Goal: Ask a question

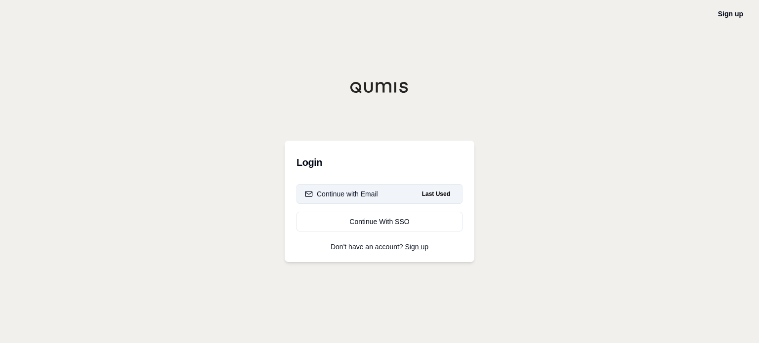
click at [366, 195] on div "Continue with Email" at bounding box center [341, 194] width 73 height 10
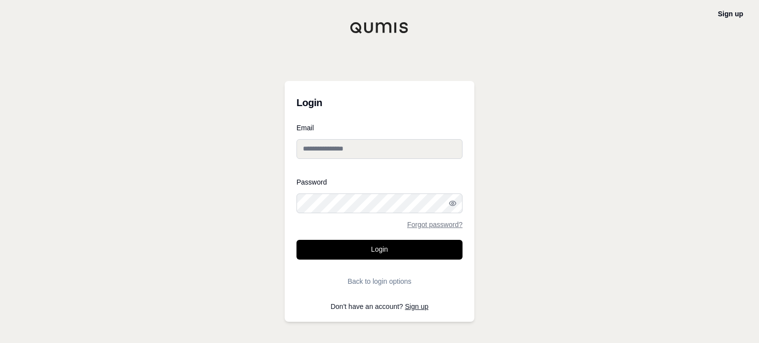
type input "**********"
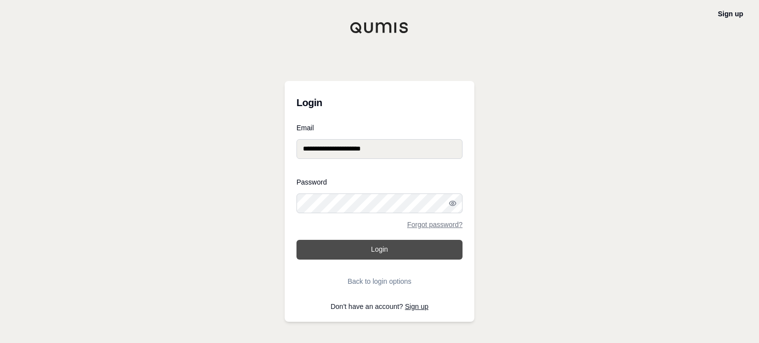
click at [400, 249] on button "Login" at bounding box center [379, 250] width 166 height 20
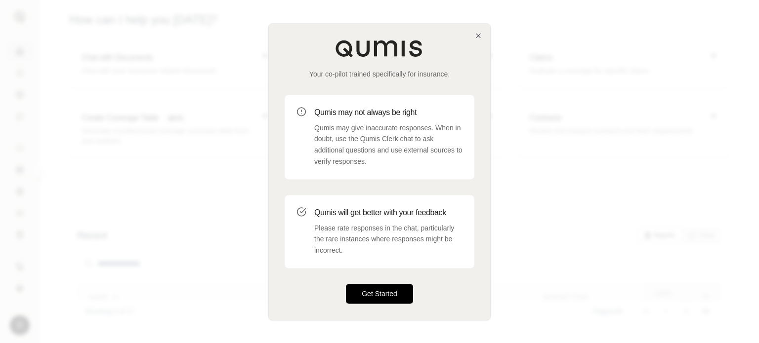
click at [384, 297] on button "Get Started" at bounding box center [379, 294] width 67 height 20
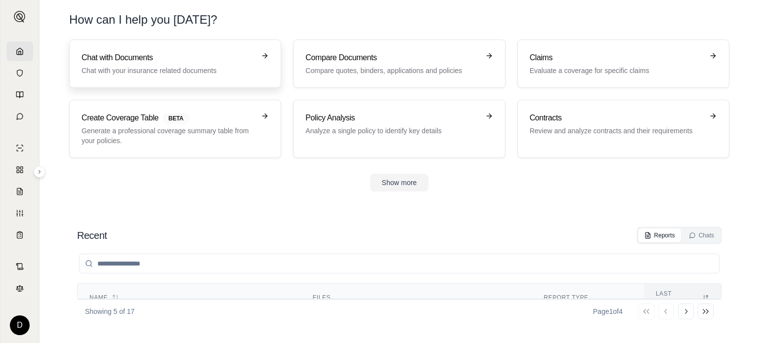
click at [223, 59] on h3 "Chat with Documents" at bounding box center [167, 58] width 173 height 12
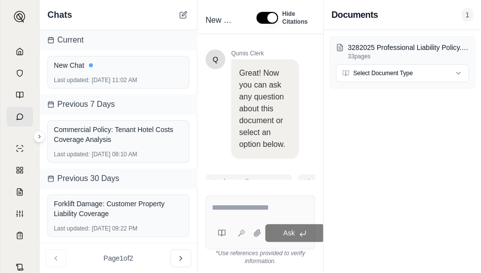
scroll to position [486, 0]
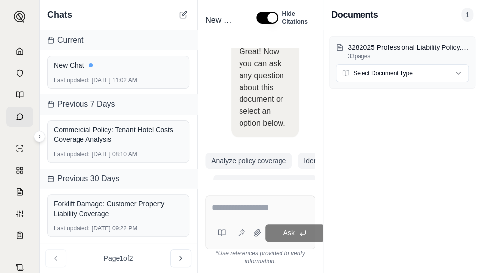
click at [235, 202] on textarea at bounding box center [260, 208] width 97 height 12
type textarea "*"
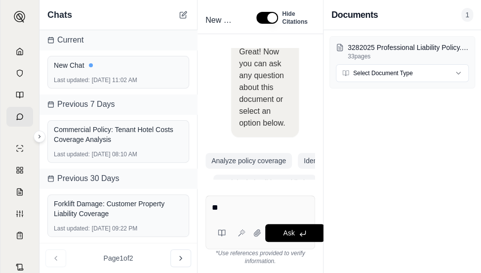
type textarea "*"
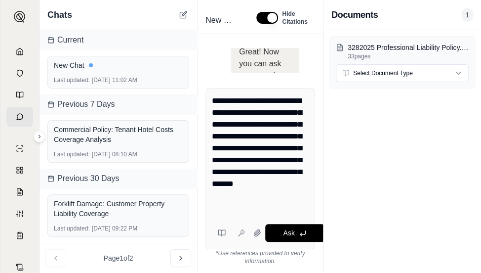
type textarea "**********"
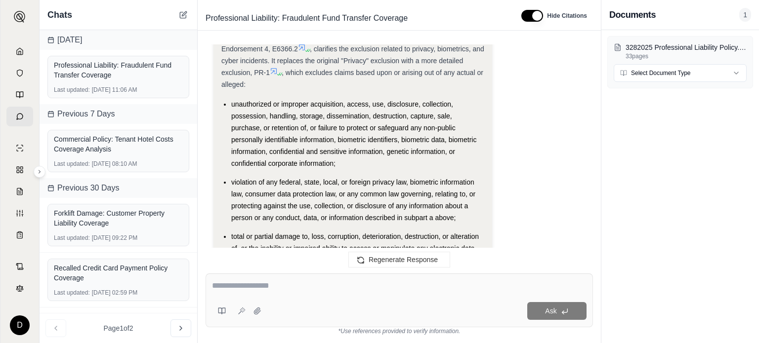
scroll to position [1145, 0]
click at [303, 51] on icon at bounding box center [302, 48] width 6 height 6
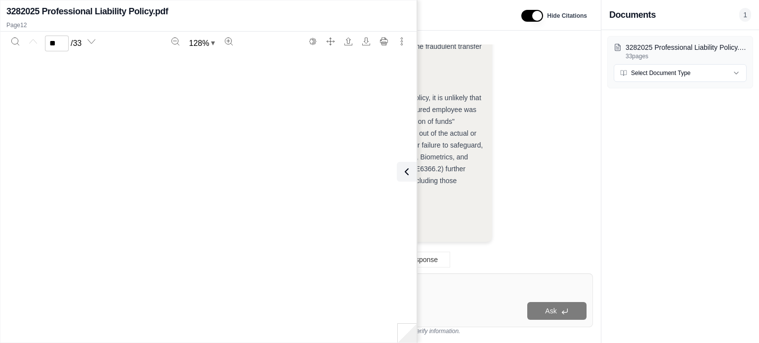
type input "**"
click at [290, 185] on div "Page 12" at bounding box center [208, 304] width 388 height 502
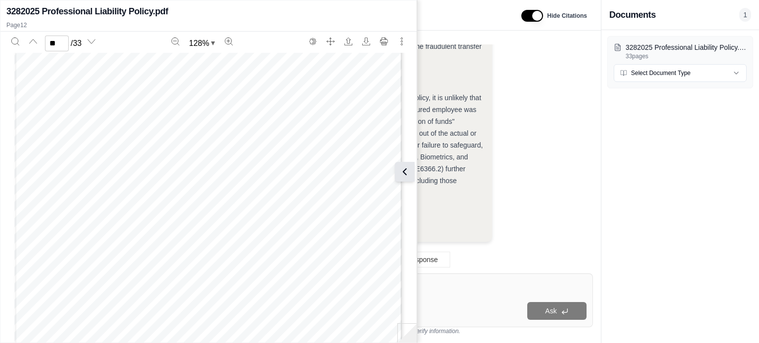
click at [402, 171] on icon at bounding box center [405, 172] width 12 height 12
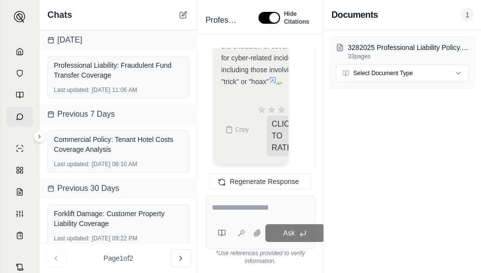
scroll to position [0, 0]
click at [184, 15] on icon at bounding box center [183, 15] width 8 height 8
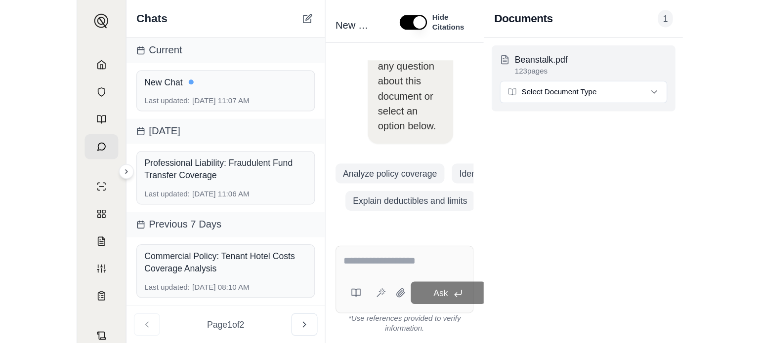
scroll to position [207, 0]
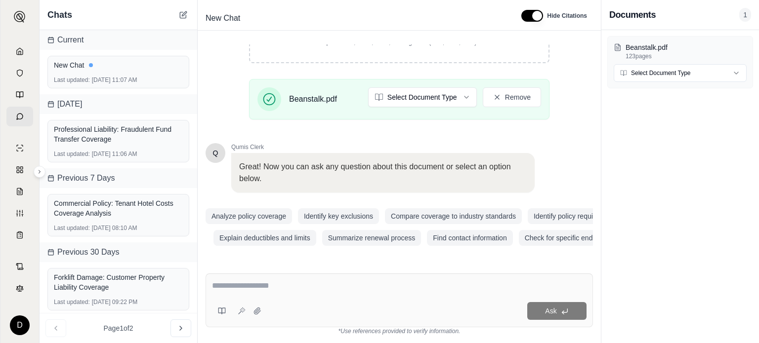
click at [258, 286] on textarea at bounding box center [399, 286] width 374 height 12
click at [109, 133] on div "Professional Liability: Fraudulent Fund Transfer Coverage" at bounding box center [118, 134] width 129 height 20
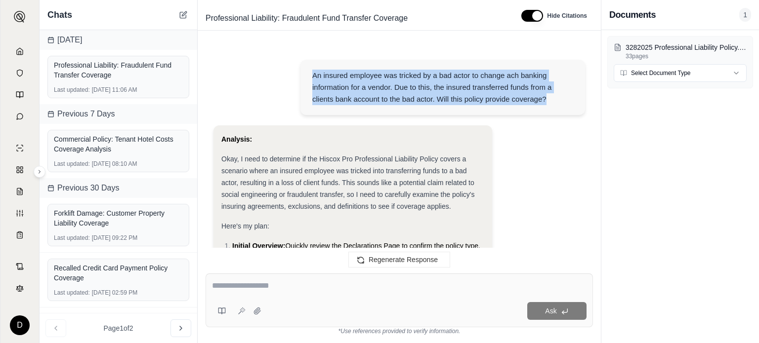
drag, startPoint x: 312, startPoint y: 72, endPoint x: 548, endPoint y: 107, distance: 238.6
click at [548, 107] on div "An insured employee was tricked by a bad actor to change ach banking informatio…" at bounding box center [442, 87] width 284 height 55
copy div "An insured employee was tricked by a bad actor to change ach banking informatio…"
click at [184, 13] on icon at bounding box center [183, 15] width 8 height 8
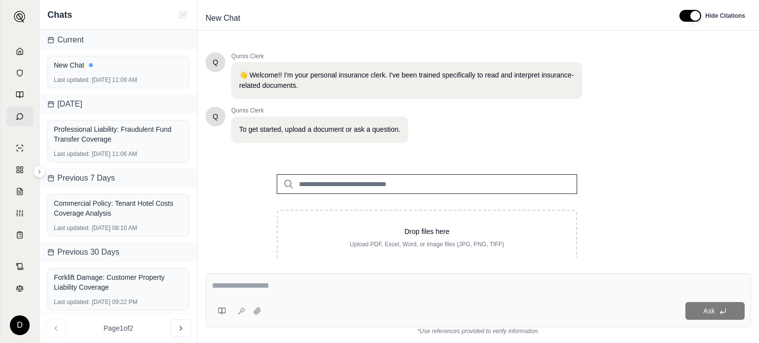
scroll to position [30, 0]
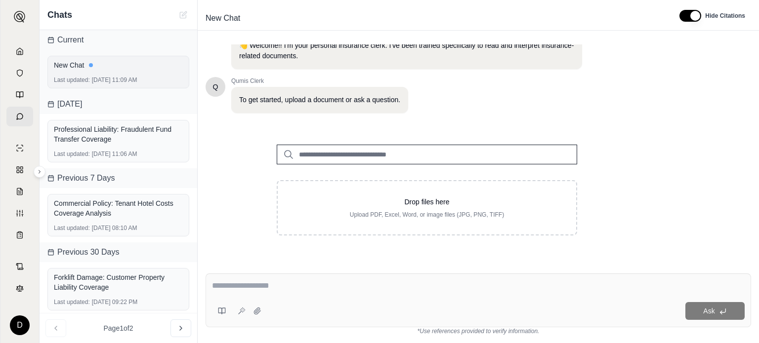
click at [137, 81] on div "Last updated: [DATE] 11:09 AM" at bounding box center [118, 80] width 129 height 8
click at [273, 287] on textarea at bounding box center [478, 286] width 532 height 12
paste textarea "**********"
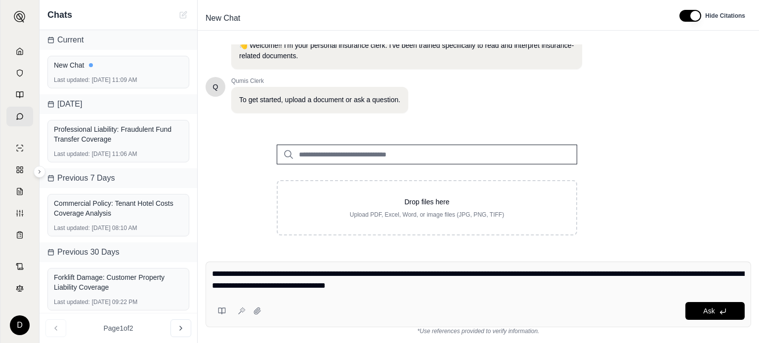
type textarea "**********"
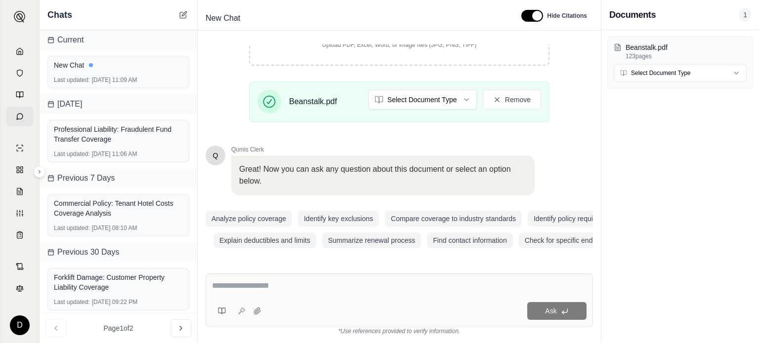
scroll to position [207, 0]
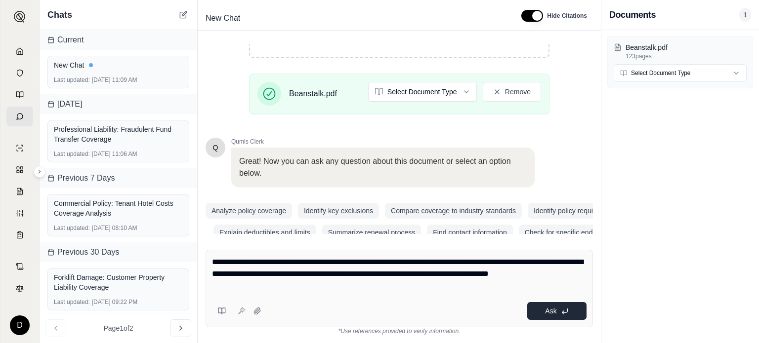
type textarea "**********"
click at [556, 308] on span "Ask" at bounding box center [550, 311] width 11 height 8
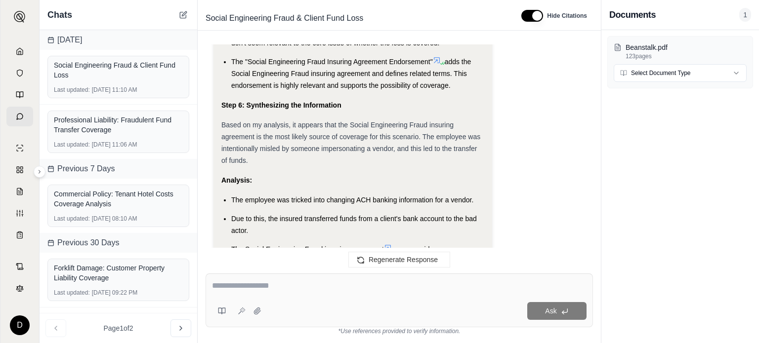
scroll to position [1432, 0]
click at [444, 187] on div "Analysis:" at bounding box center [352, 181] width 263 height 12
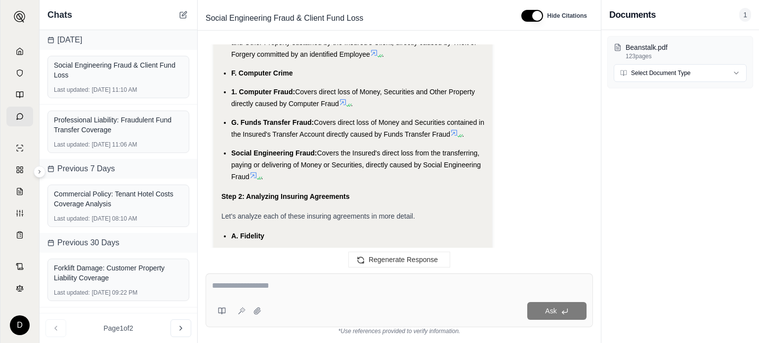
scroll to position [474, 0]
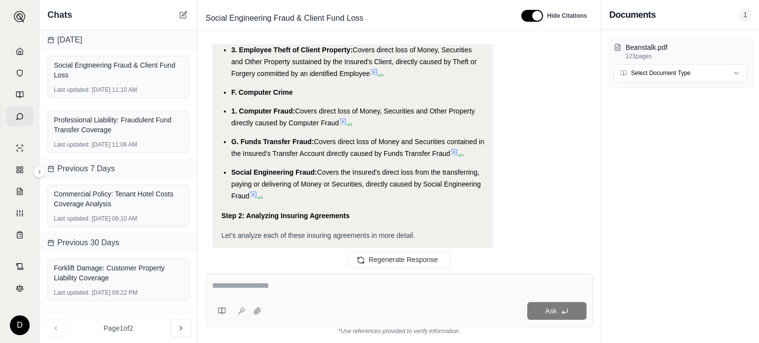
click at [266, 283] on textarea at bounding box center [399, 286] width 374 height 12
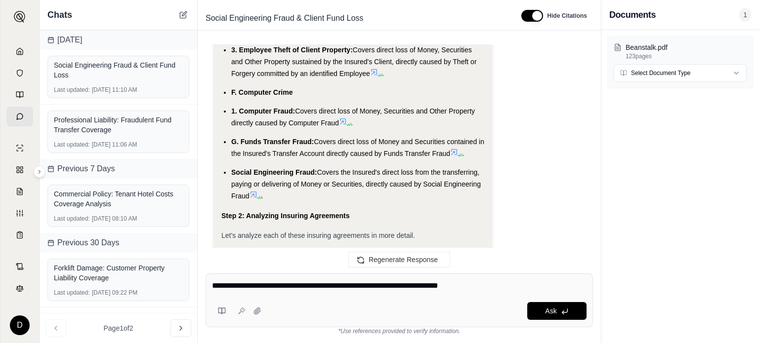
type textarea "**********"
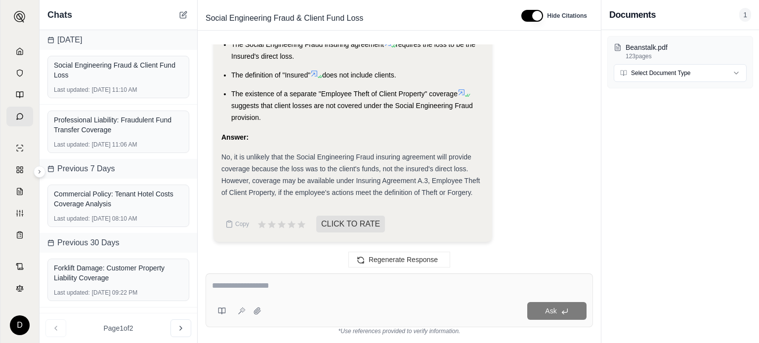
scroll to position [2707, 0]
